Goal: Task Accomplishment & Management: Use online tool/utility

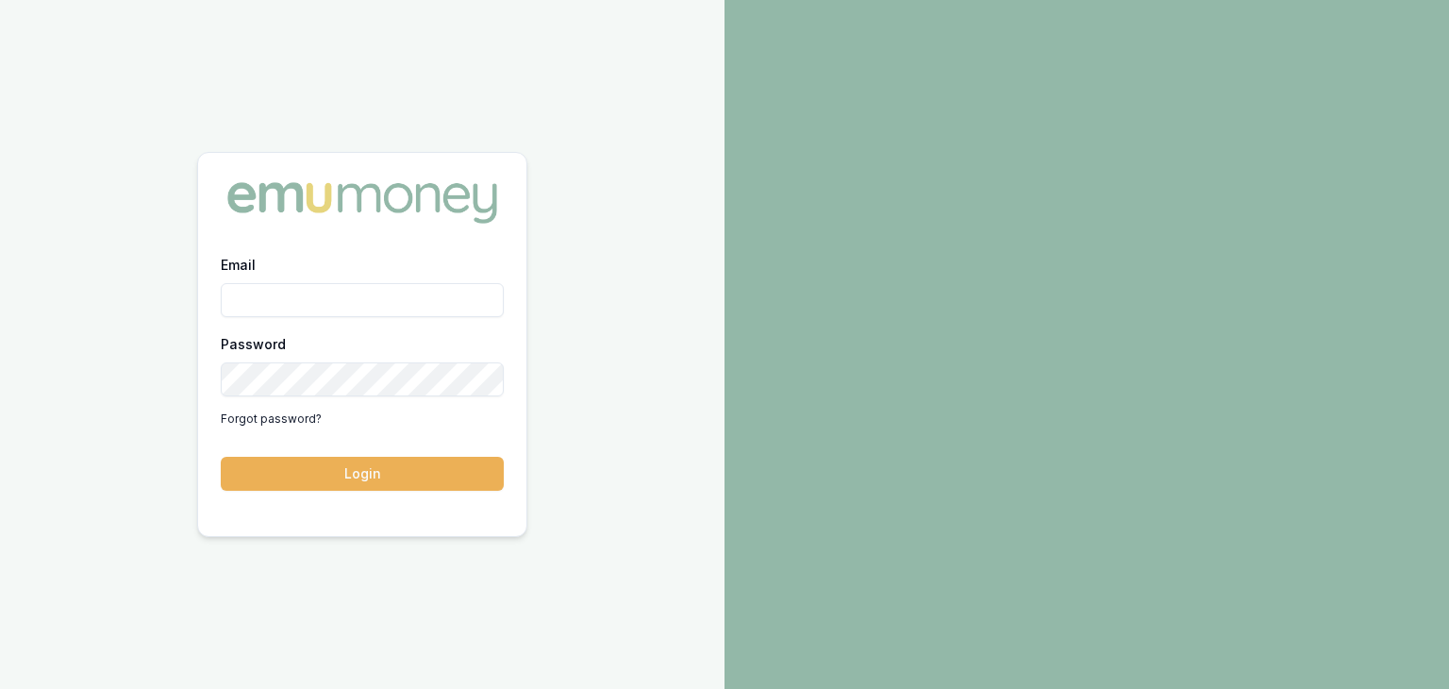
click at [283, 289] on input "Email" at bounding box center [362, 300] width 283 height 34
type input "baron.ketterman@emumoney.com.au"
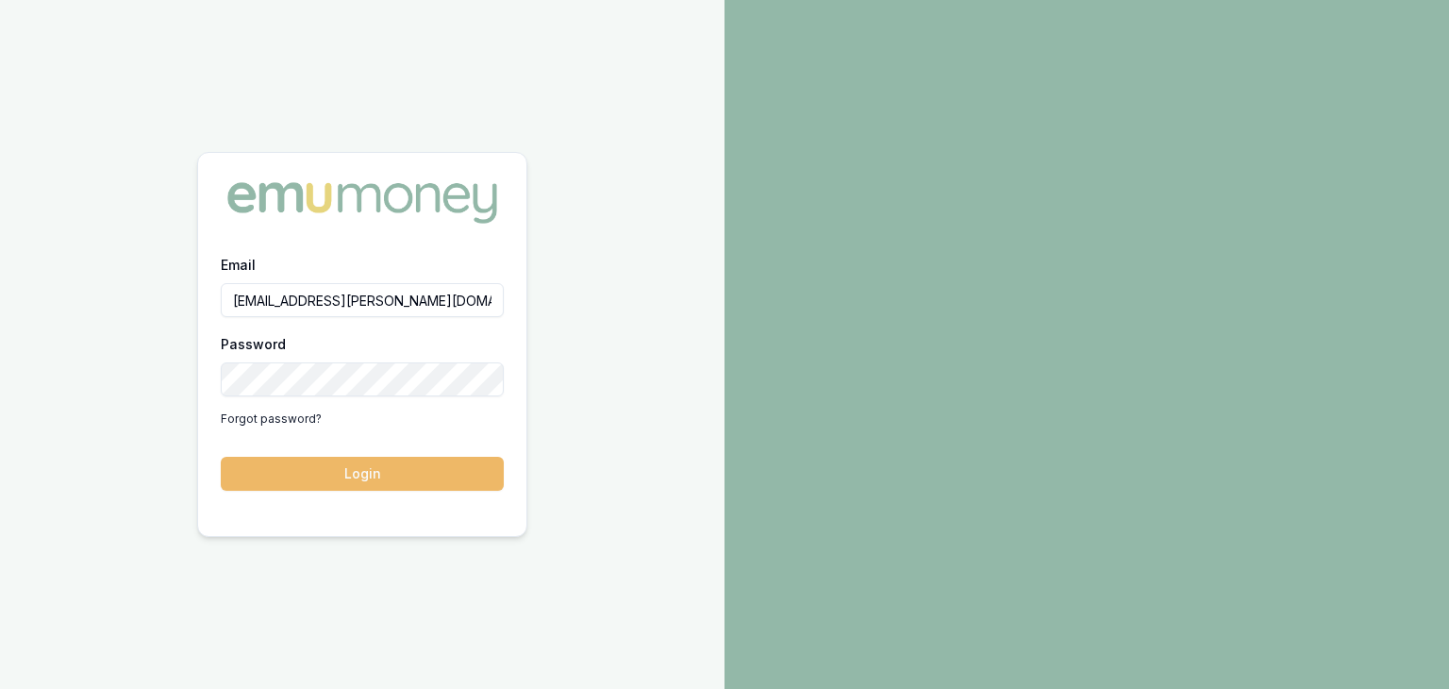
click at [439, 473] on button "Login" at bounding box center [362, 474] width 283 height 34
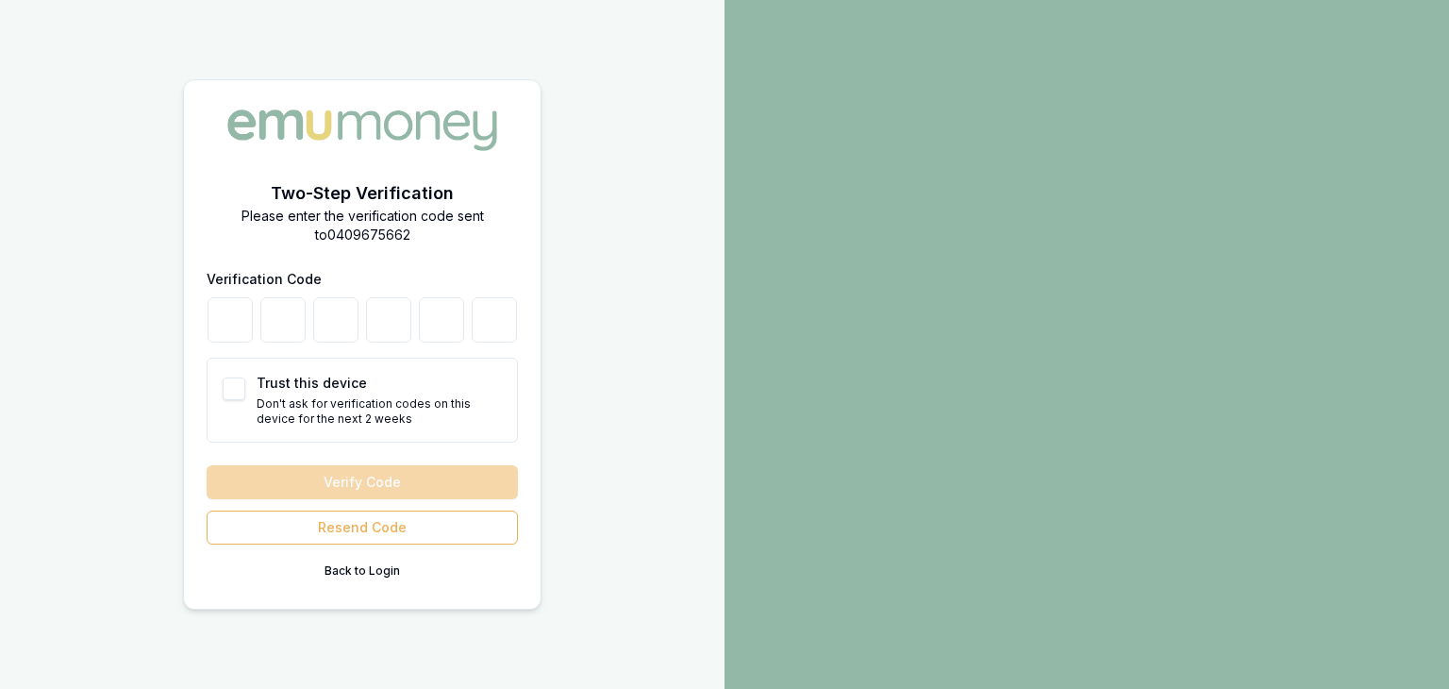
click at [228, 356] on div "Verification Code Trust this device Don't ask for verification codes on this de…" at bounding box center [362, 354] width 311 height 175
drag, startPoint x: 228, startPoint y: 310, endPoint x: 234, endPoint y: 325, distance: 15.2
click at [228, 310] on input "number" at bounding box center [230, 319] width 45 height 45
type input "2"
type input "7"
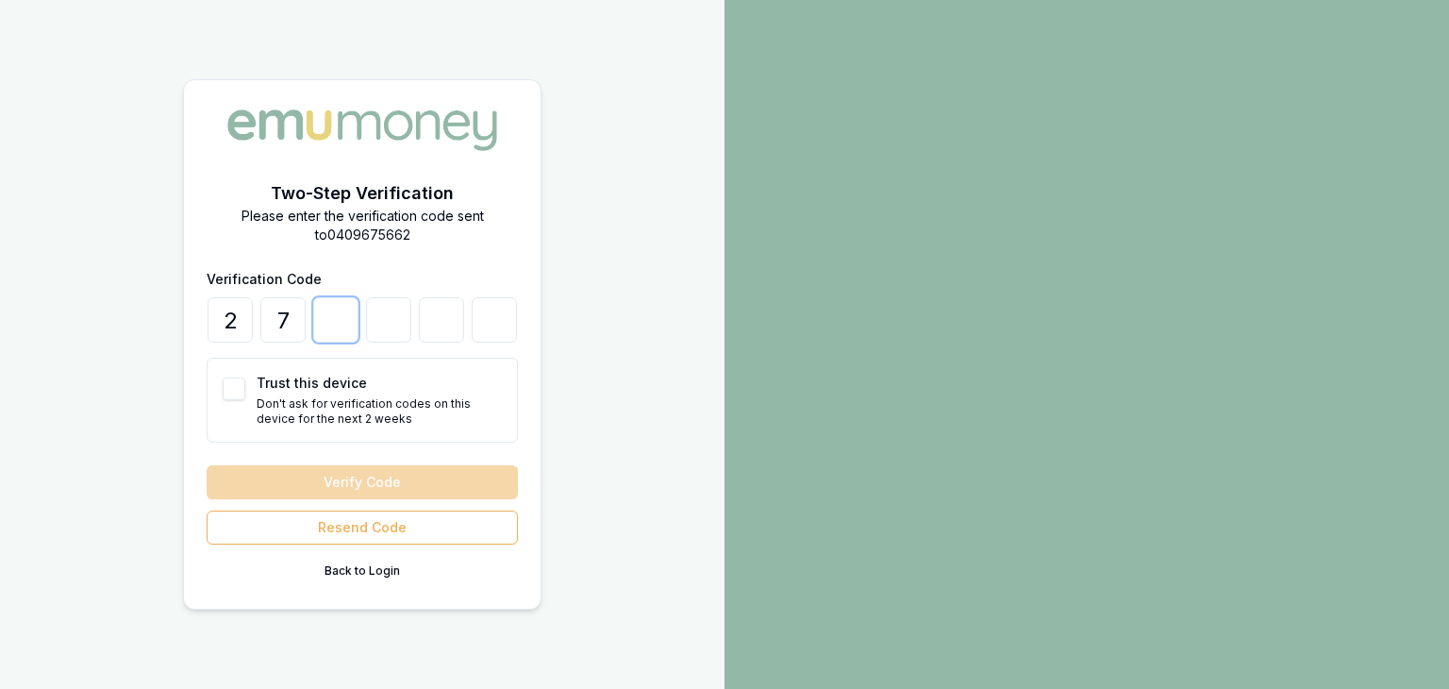
type input "3"
type input "2"
type input "3"
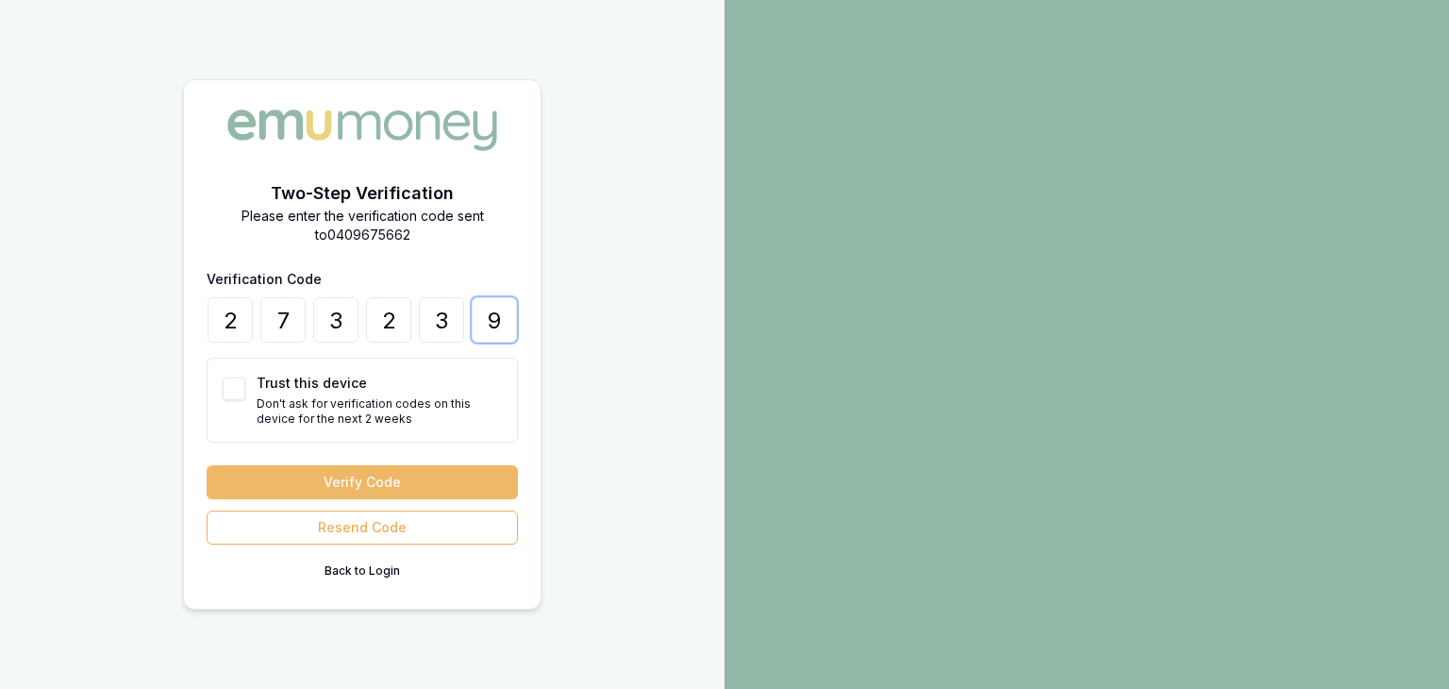
type input "9"
click at [351, 476] on button "Verify Code" at bounding box center [362, 482] width 311 height 34
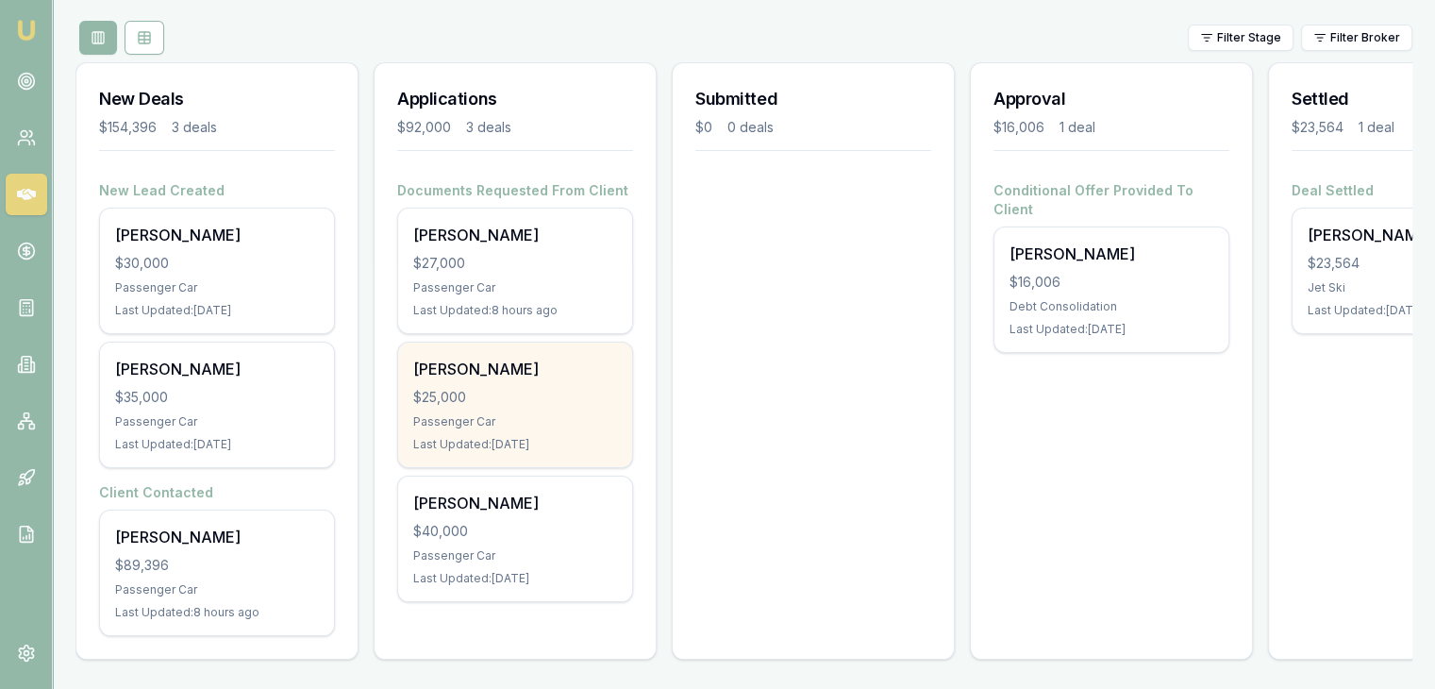
scroll to position [228, 0]
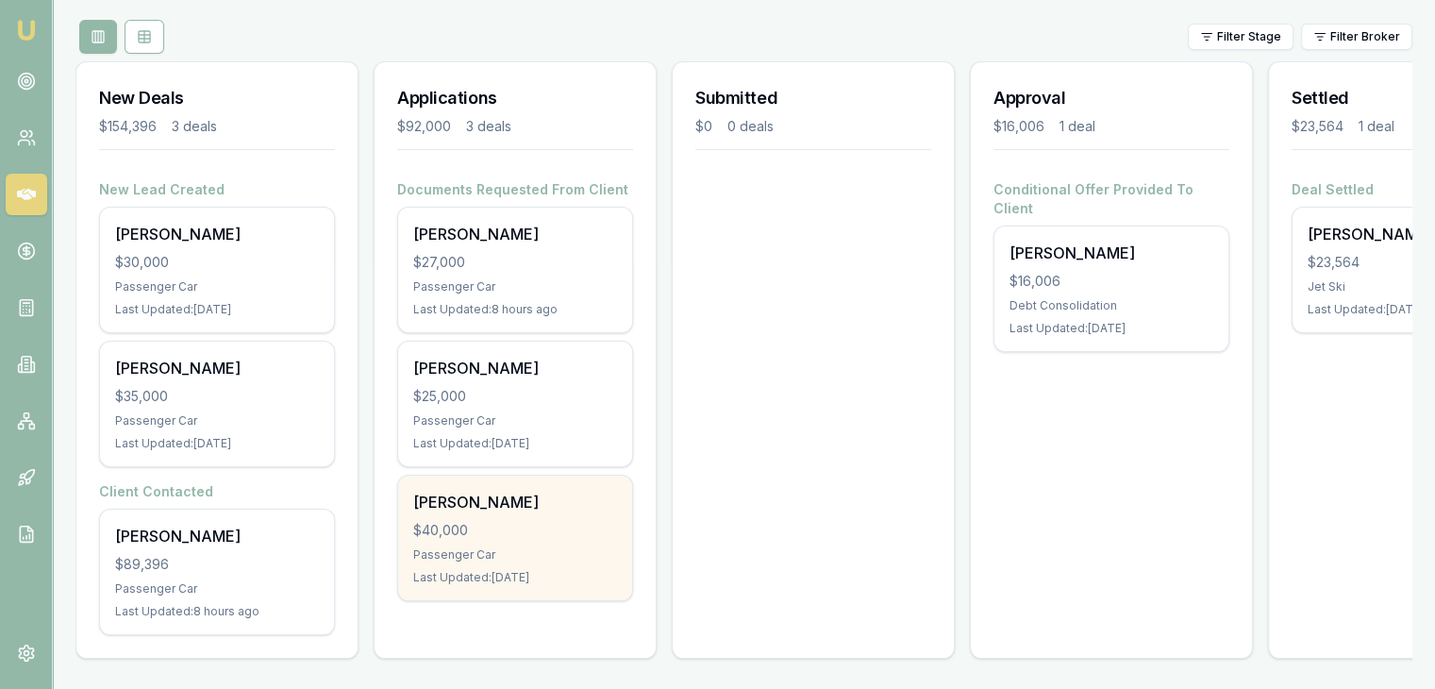
click at [487, 547] on div "Passenger Car" at bounding box center [515, 554] width 204 height 15
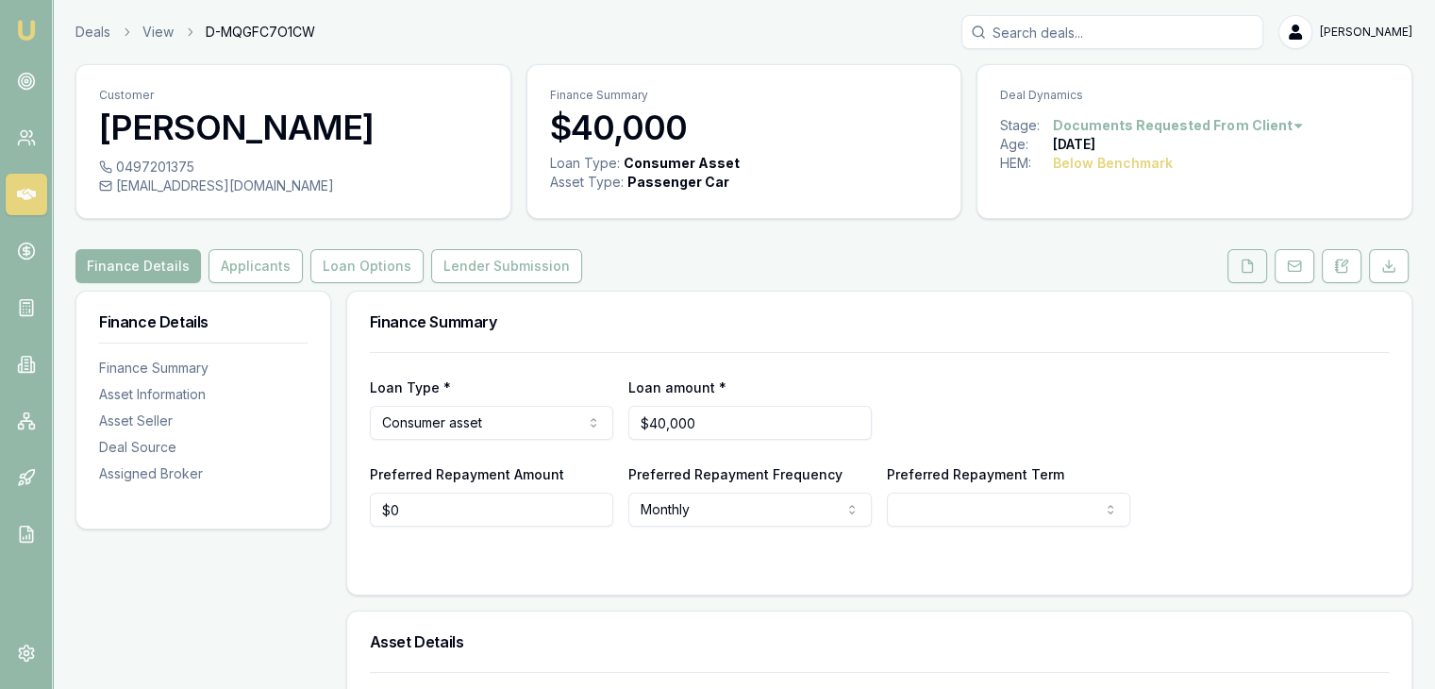
click at [1249, 265] on icon at bounding box center [1247, 265] width 15 height 15
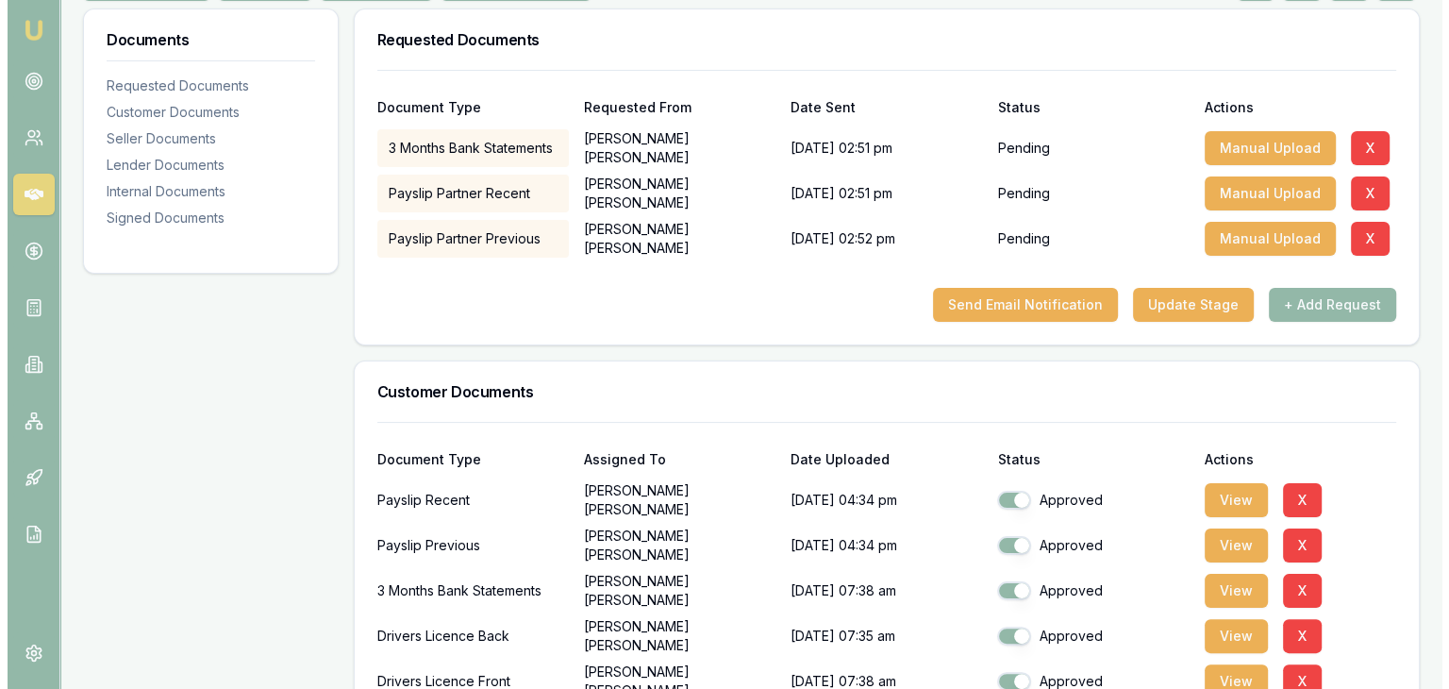
scroll to position [283, 0]
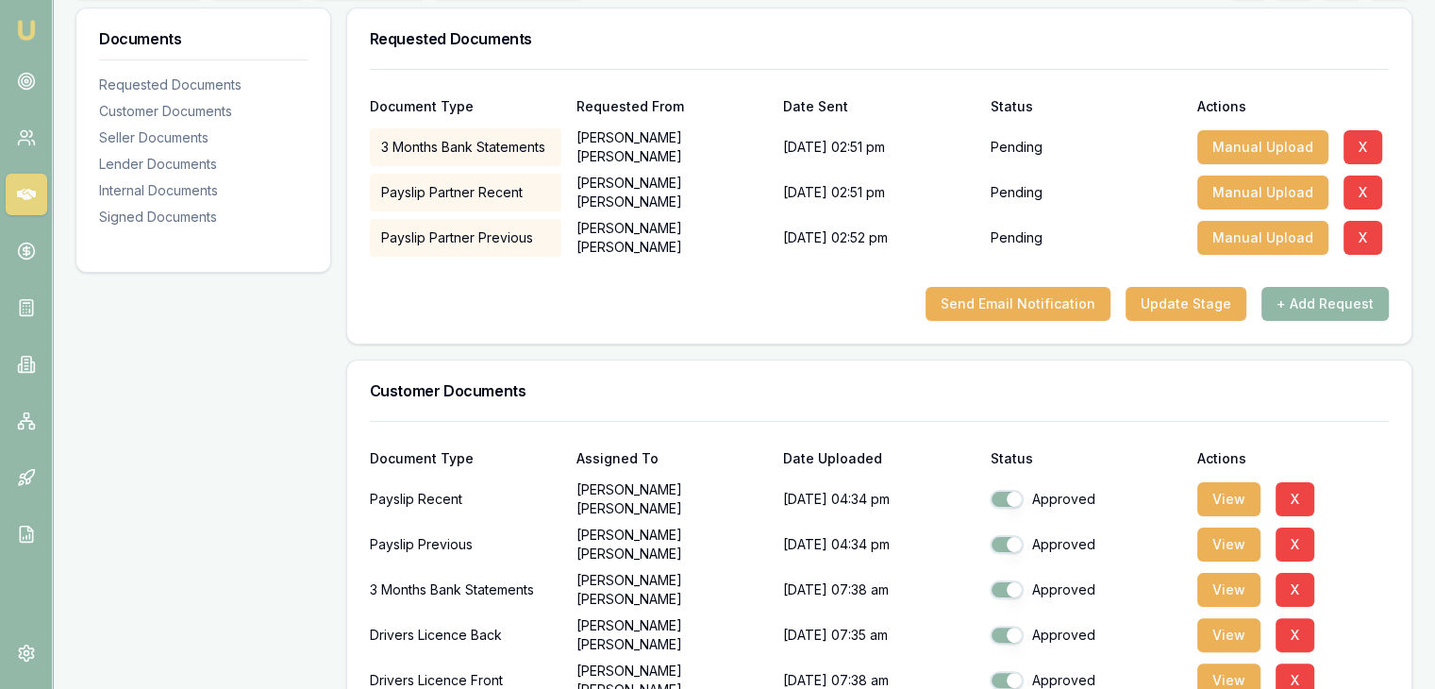
click at [1309, 304] on button "+ Add Request" at bounding box center [1324, 304] width 127 height 34
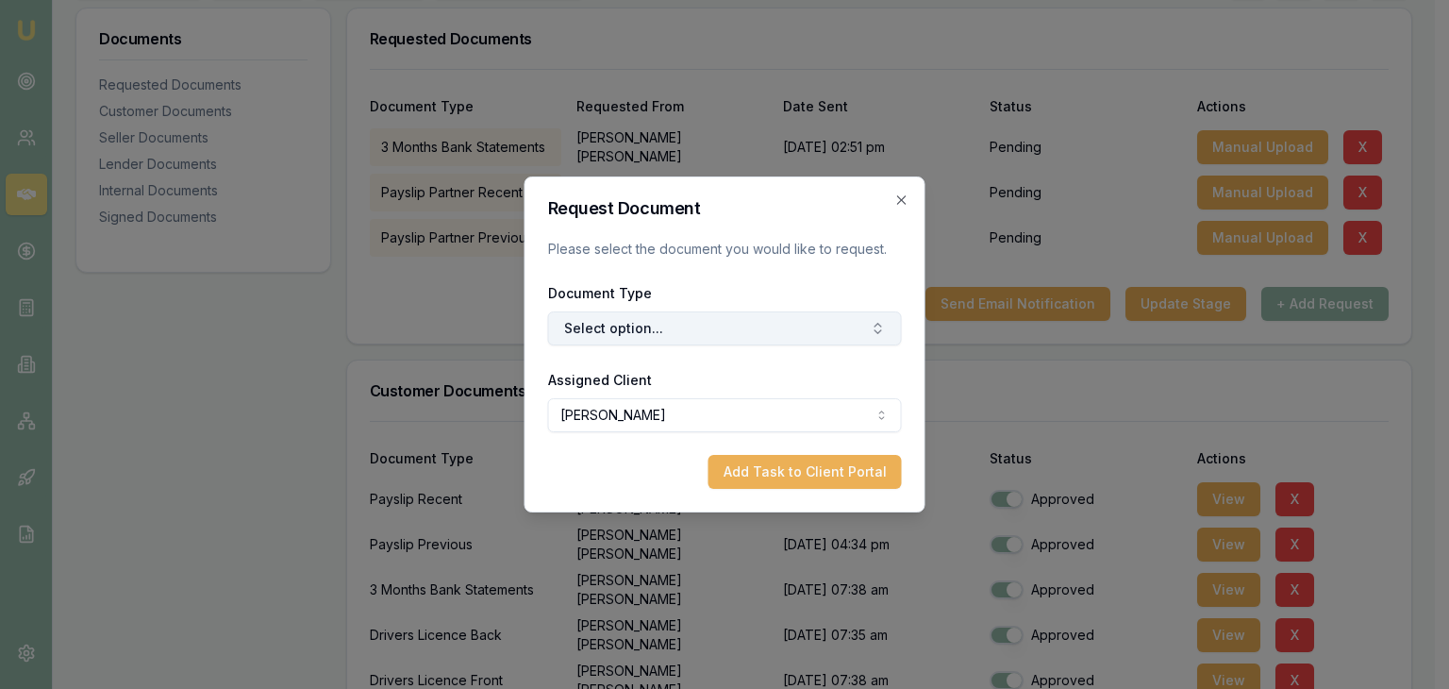
click at [738, 325] on button "Select option..." at bounding box center [725, 328] width 354 height 34
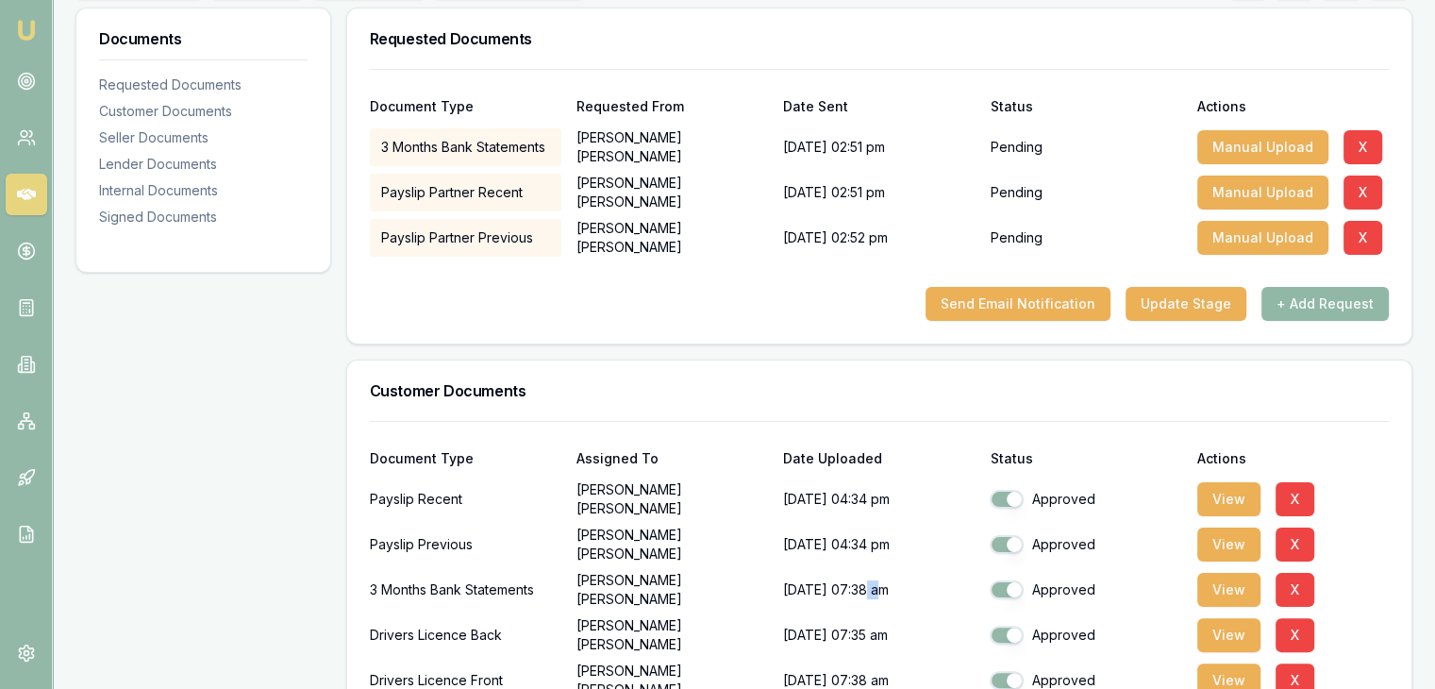
click at [1328, 303] on button "+ Add Request" at bounding box center [1324, 304] width 127 height 34
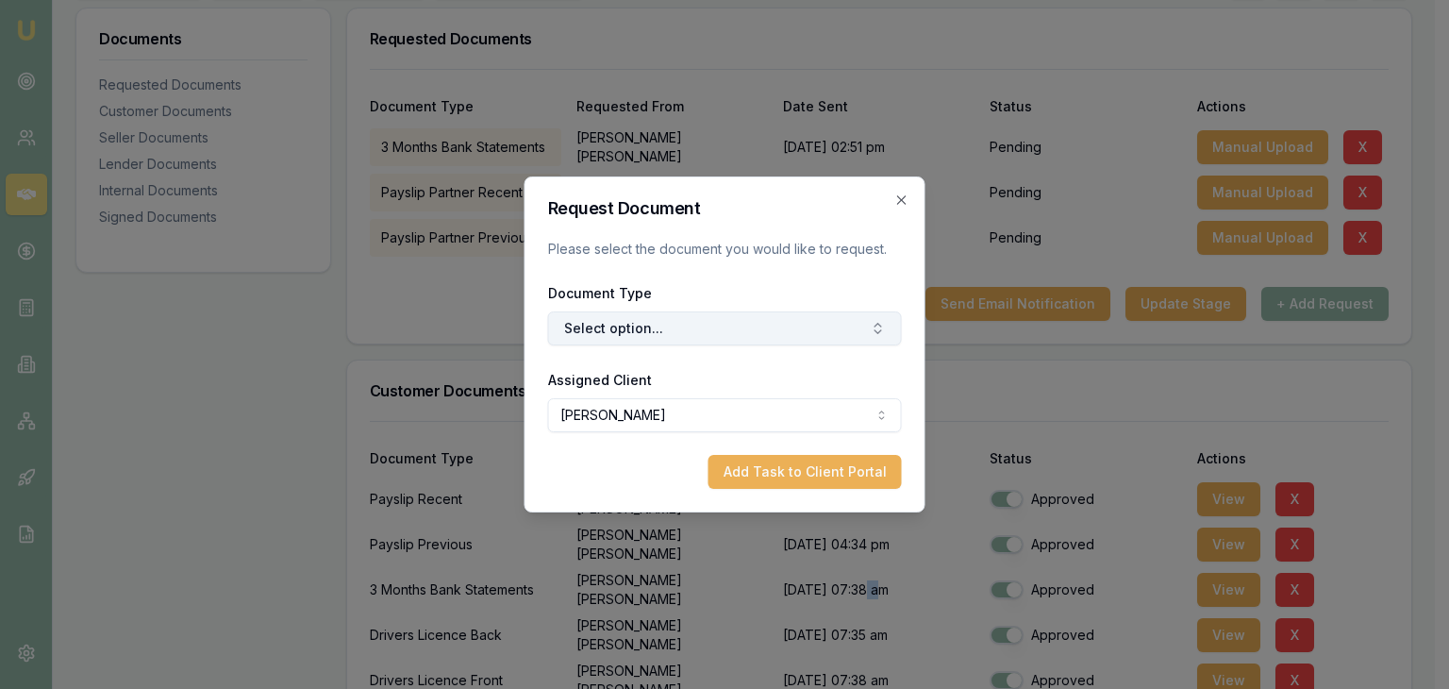
click at [728, 318] on button "Select option..." at bounding box center [725, 328] width 354 height 34
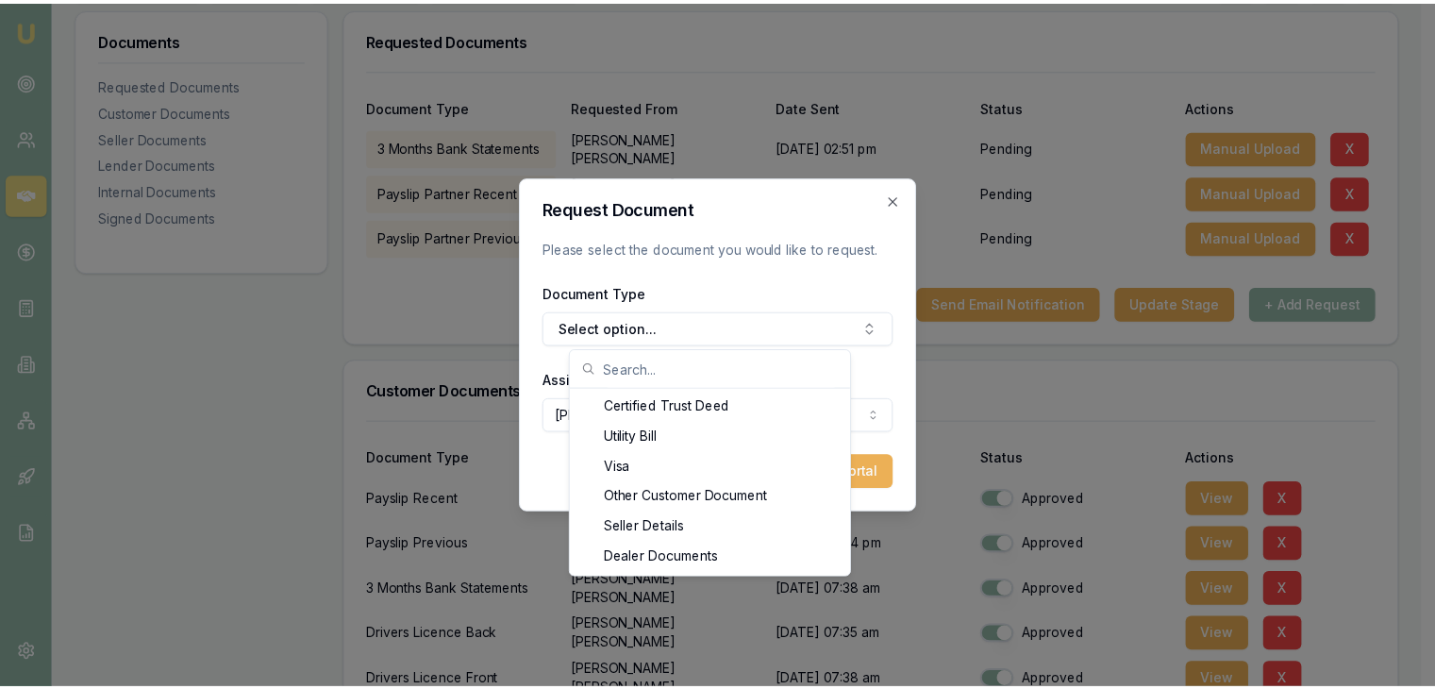
scroll to position [2266, 0]
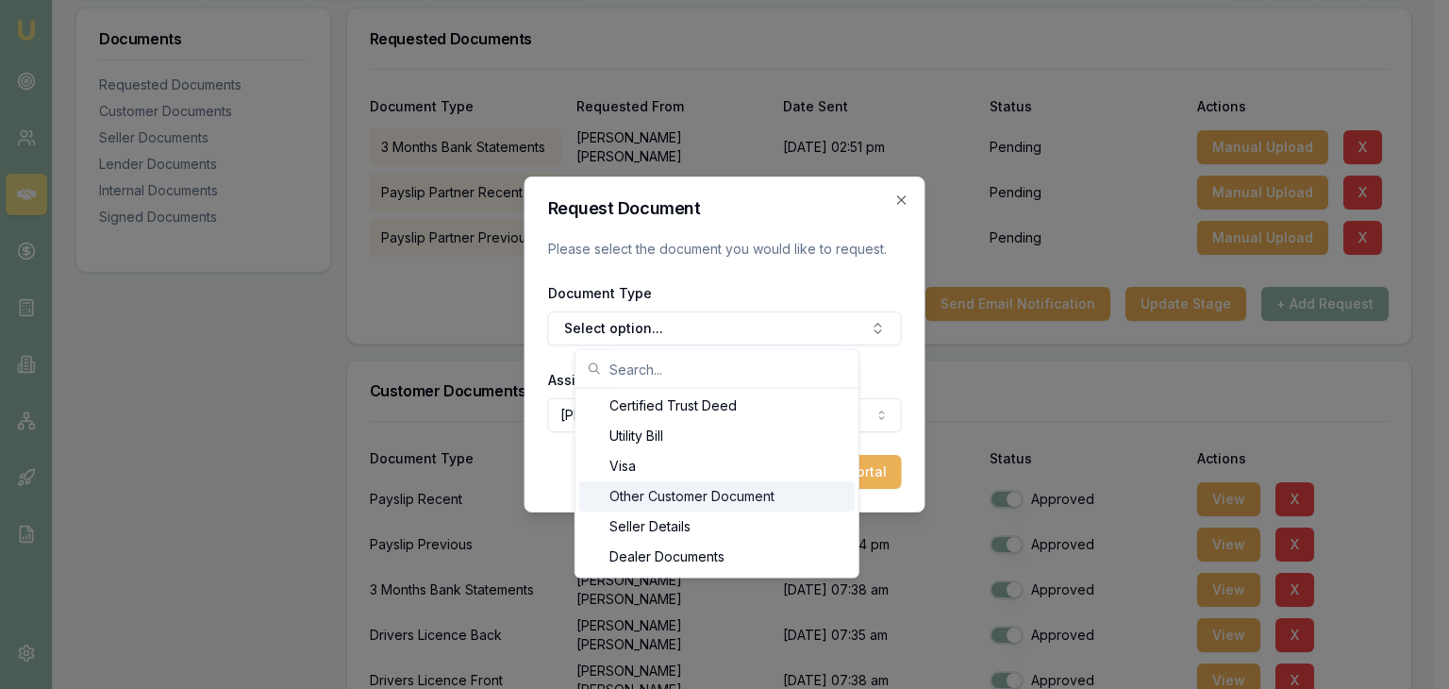
click at [729, 499] on div "Other Customer Document" at bounding box center [716, 496] width 275 height 30
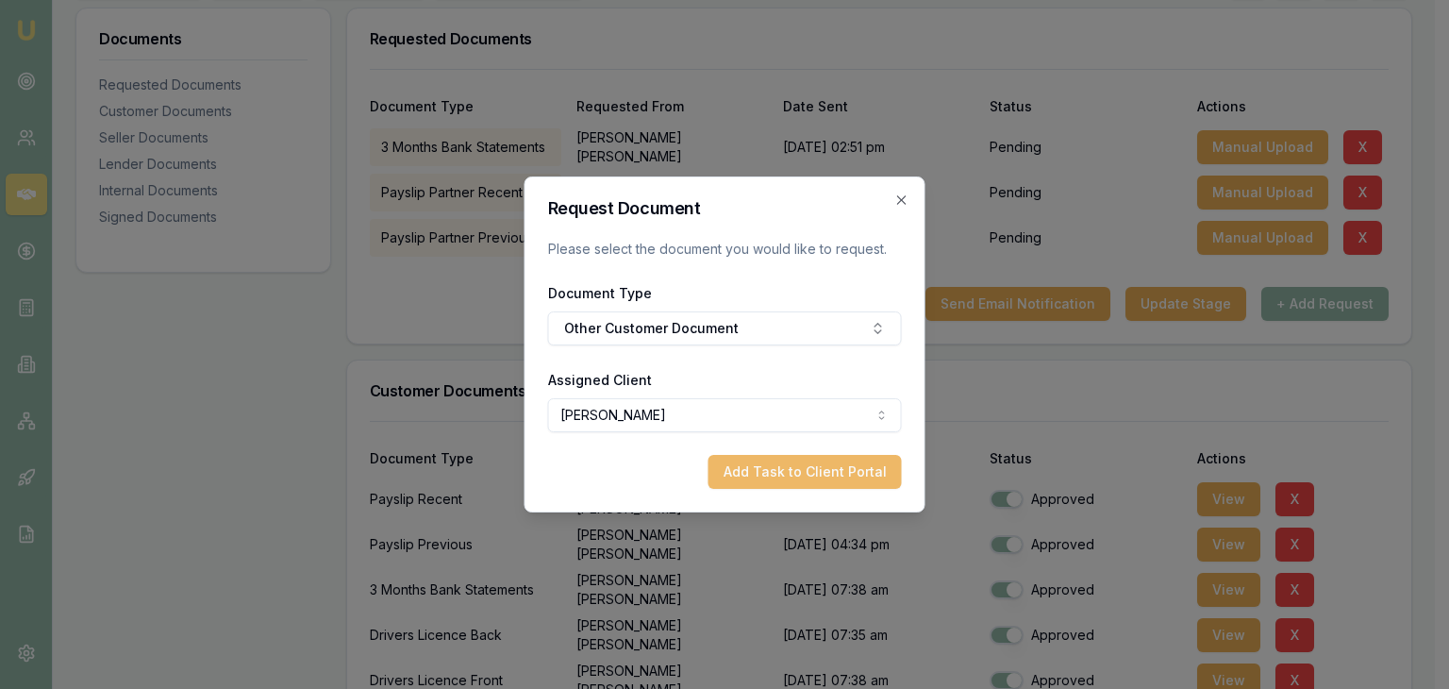
click at [777, 469] on button "Add Task to Client Portal" at bounding box center [804, 472] width 193 height 34
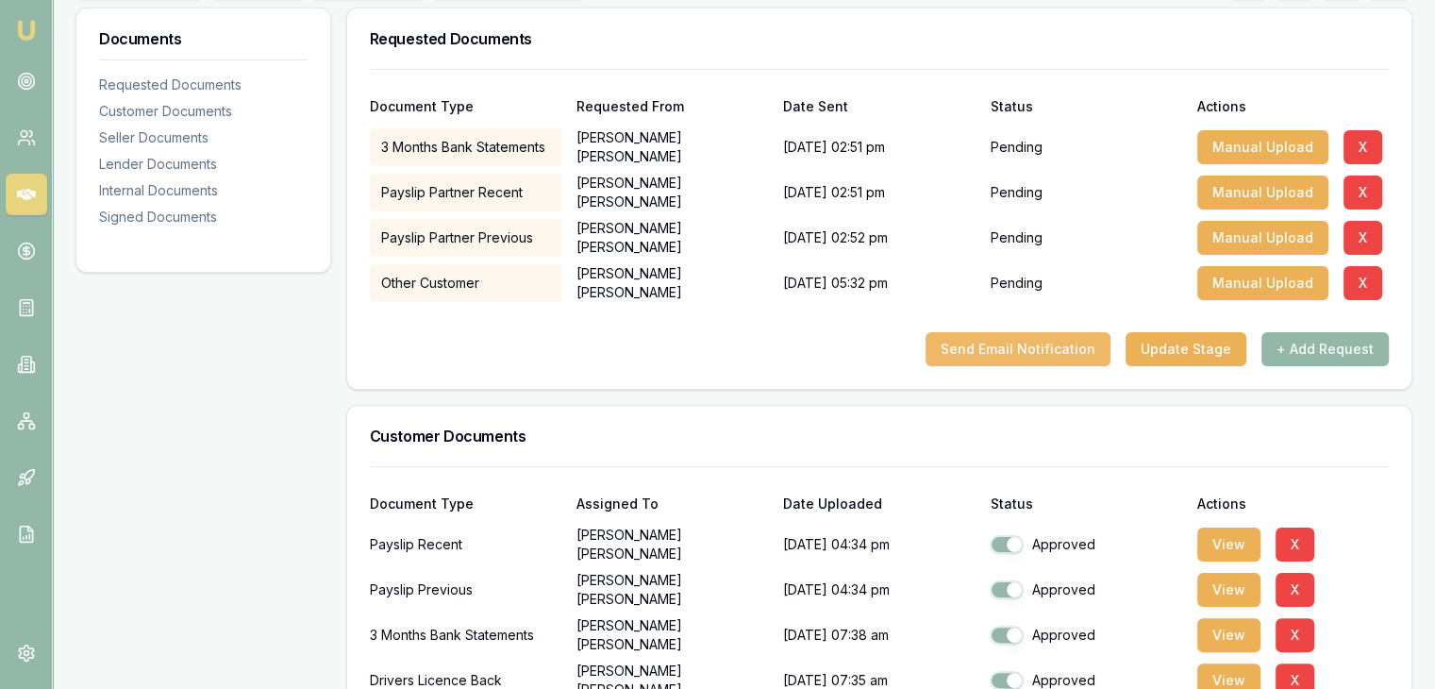
click at [1013, 344] on button "Send Email Notification" at bounding box center [1017, 349] width 185 height 34
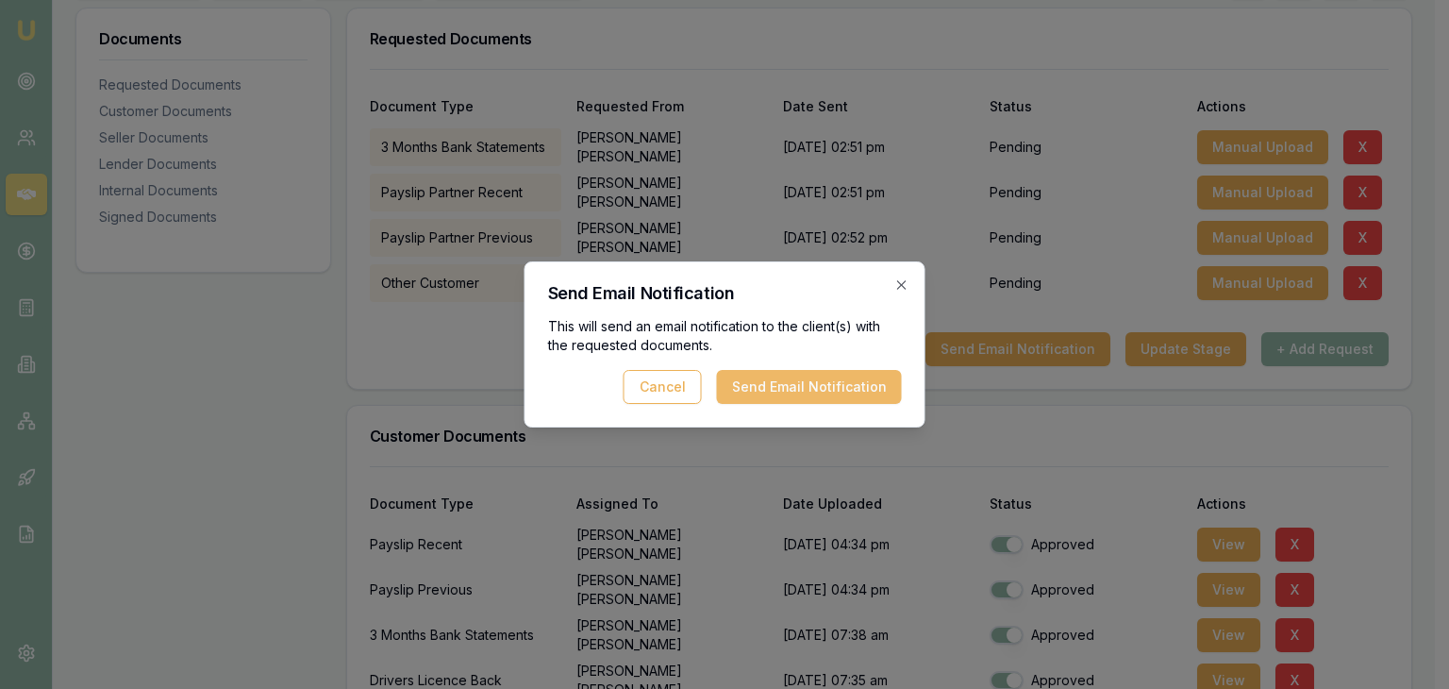
click at [795, 390] on button "Send Email Notification" at bounding box center [809, 387] width 185 height 34
